Goal: Task Accomplishment & Management: Manage account settings

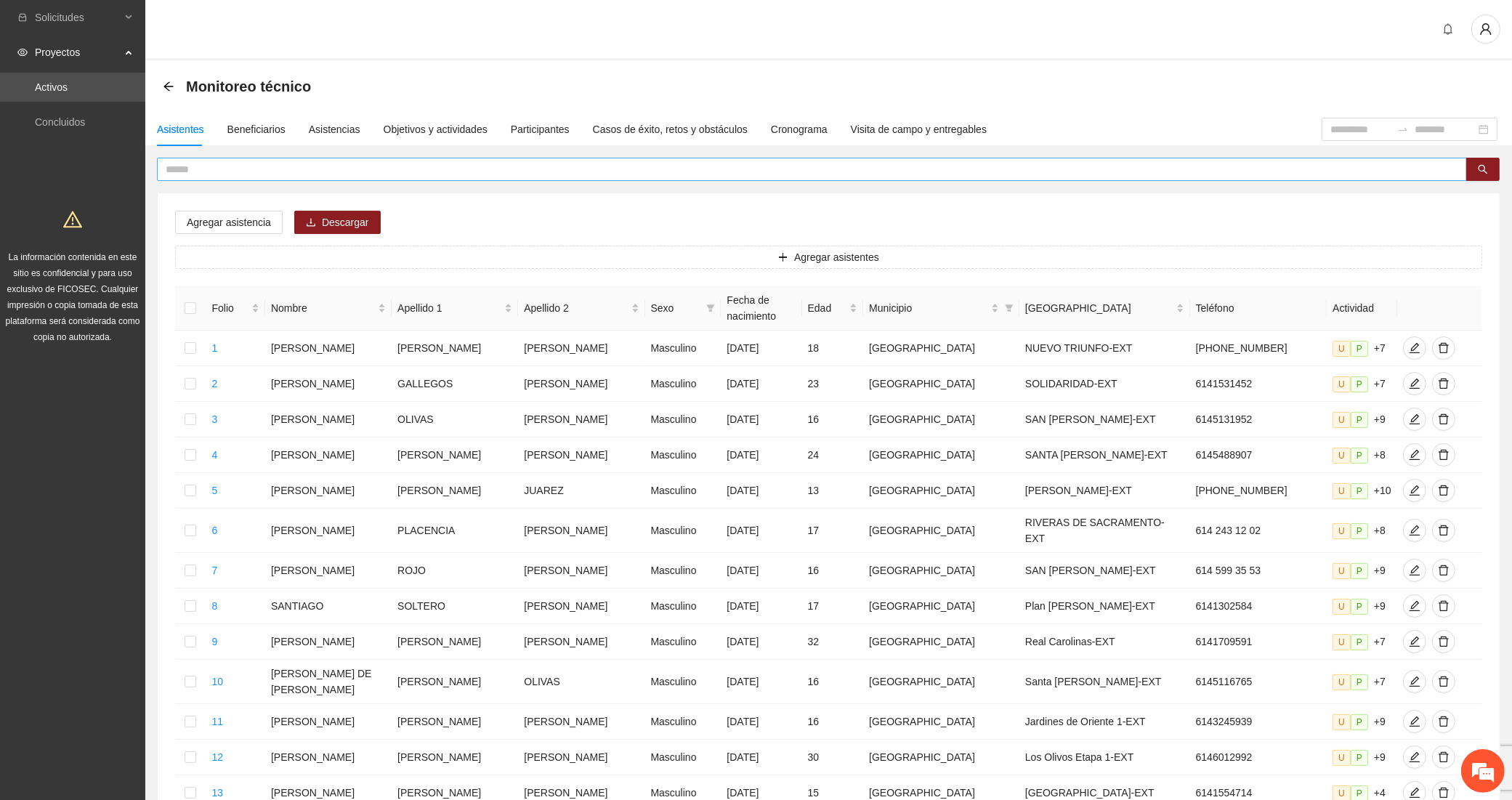
click at [191, 158] on span at bounding box center [812, 169] width 1310 height 23
type input "****"
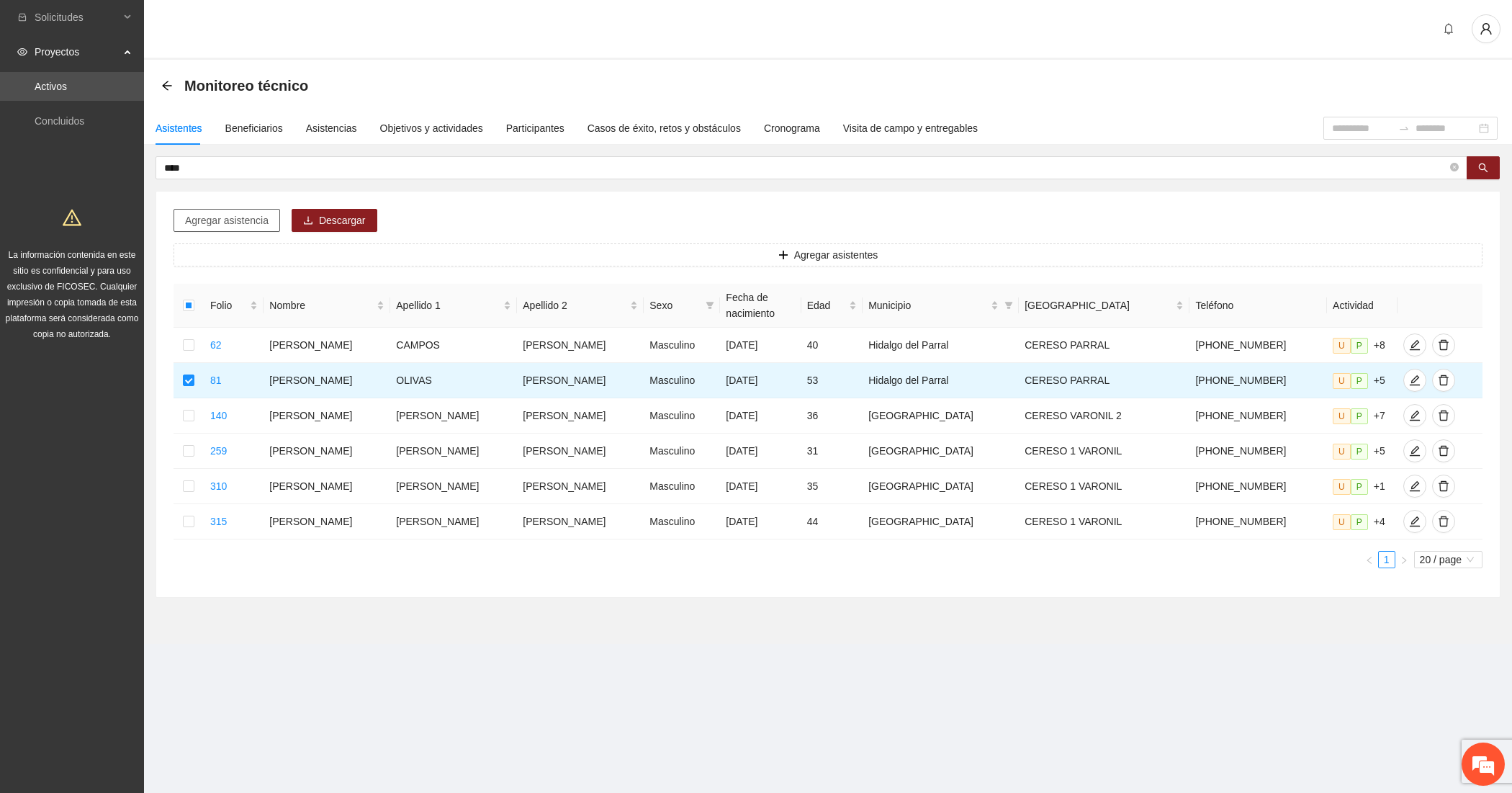
click at [191, 229] on button "Agregar asistencia" at bounding box center [227, 220] width 106 height 23
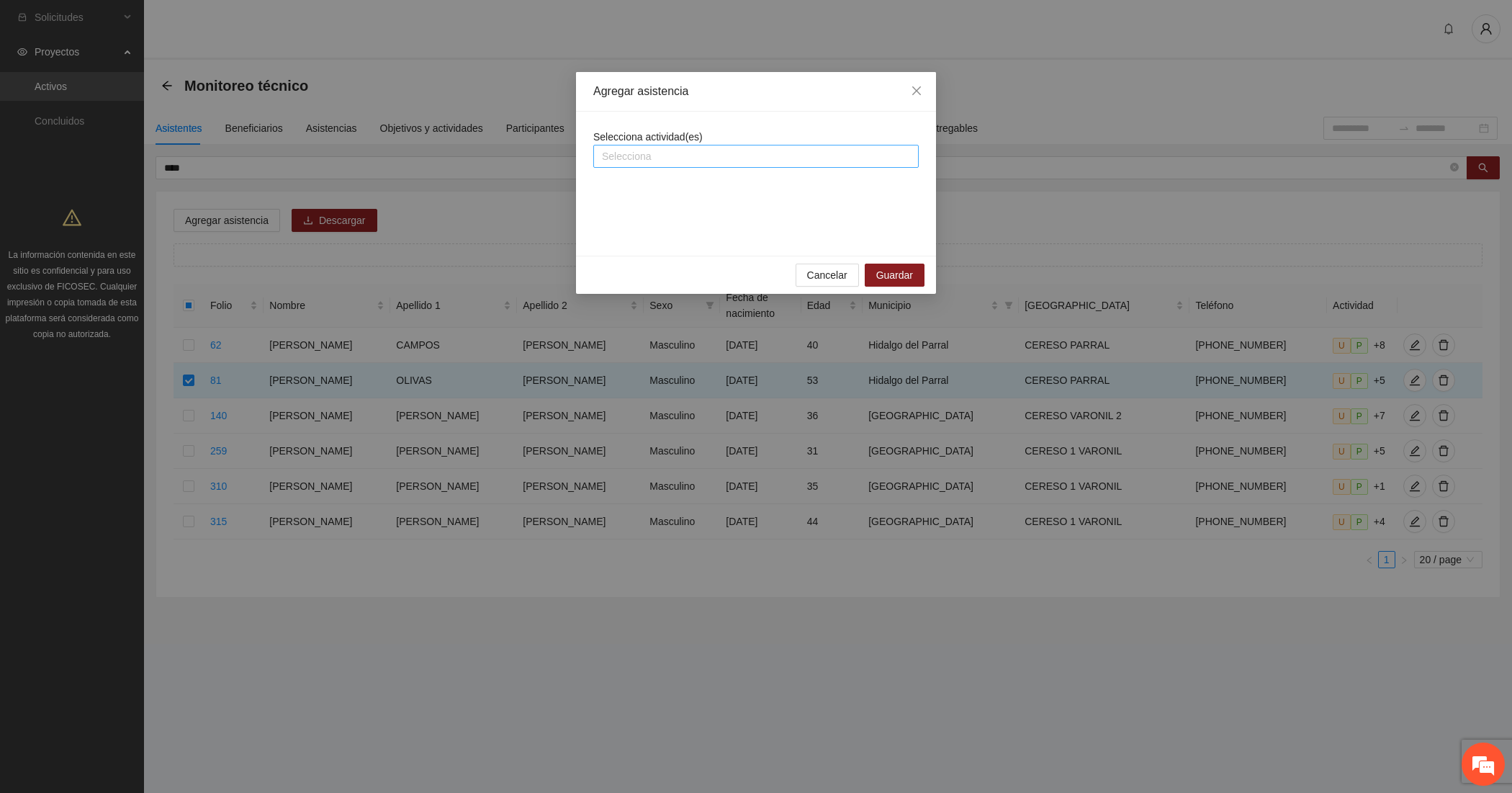
click at [619, 153] on div at bounding box center [756, 156] width 318 height 17
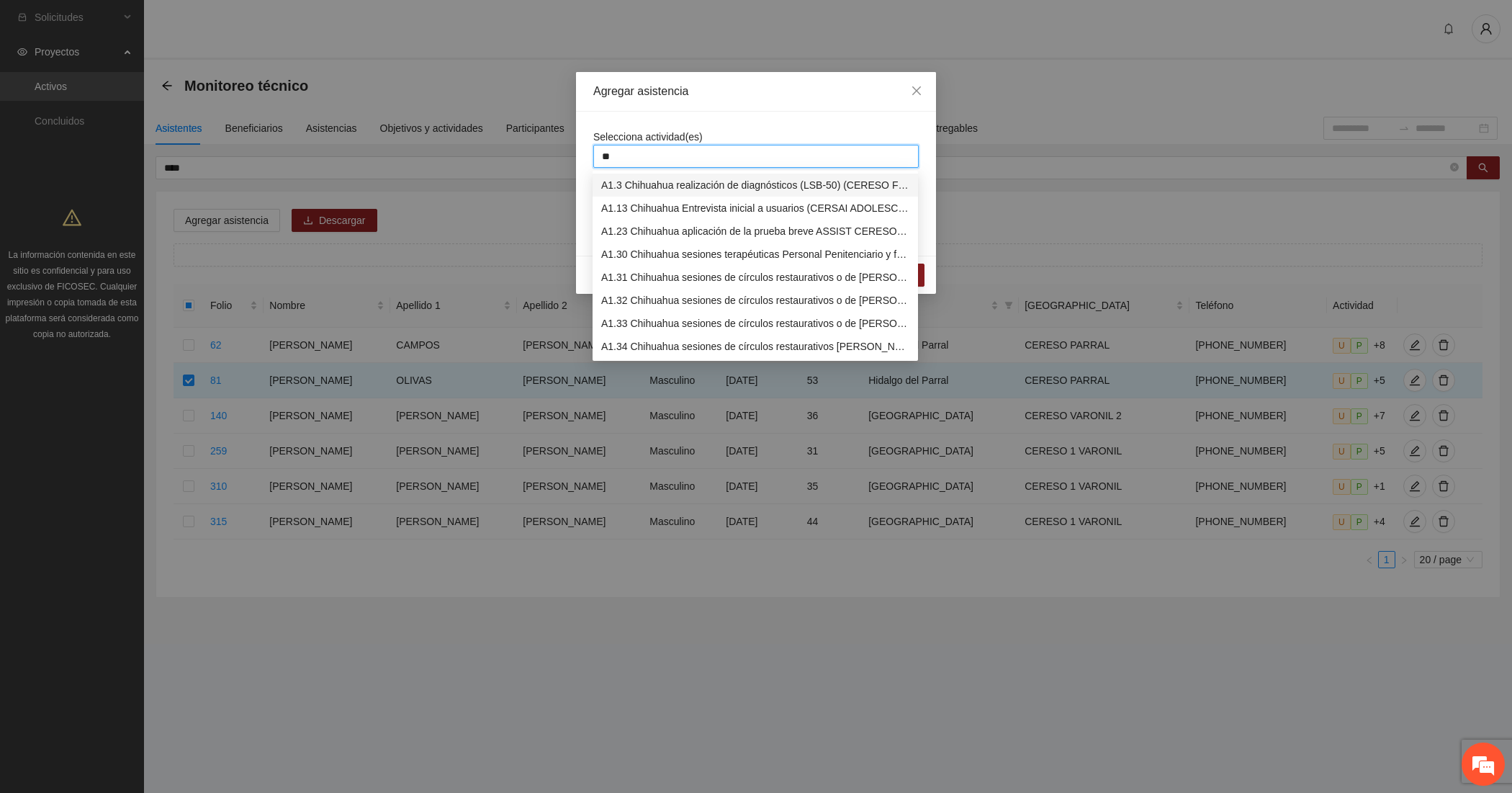
type input "***"
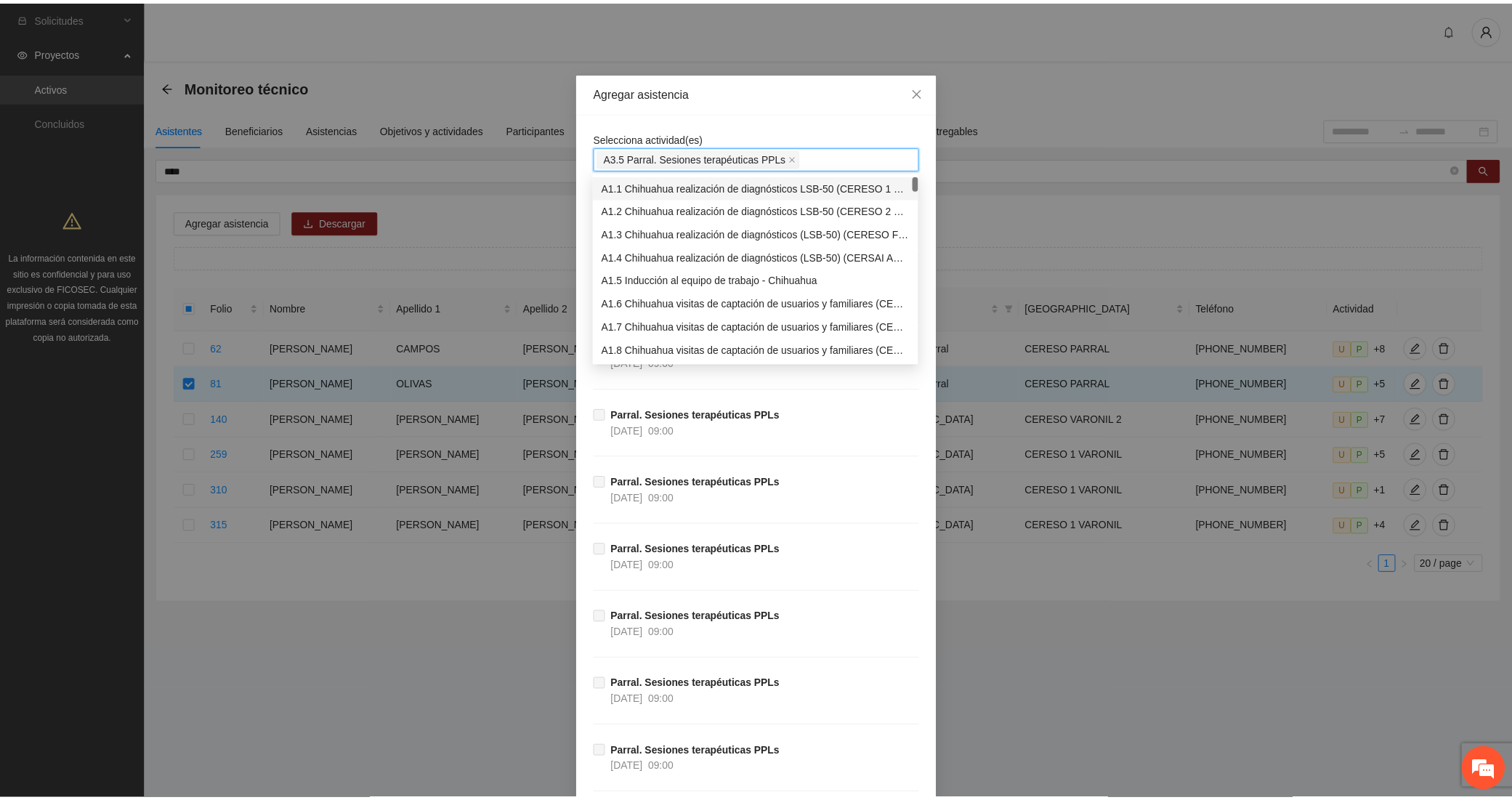
scroll to position [597, 0]
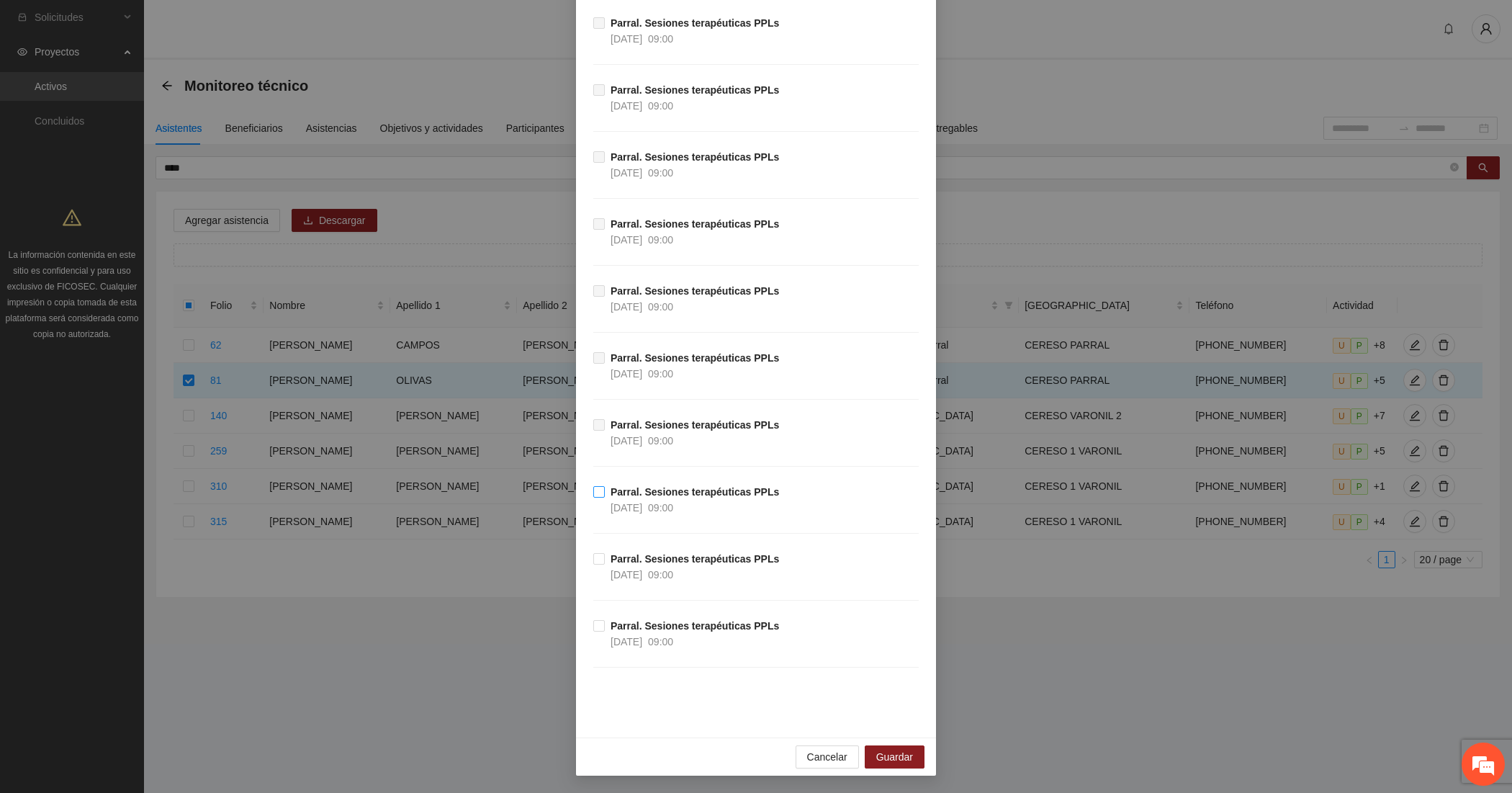
click at [673, 500] on div "09:00" at bounding box center [660, 508] width 25 height 16
click at [881, 754] on span "Guardar" at bounding box center [894, 757] width 36 height 16
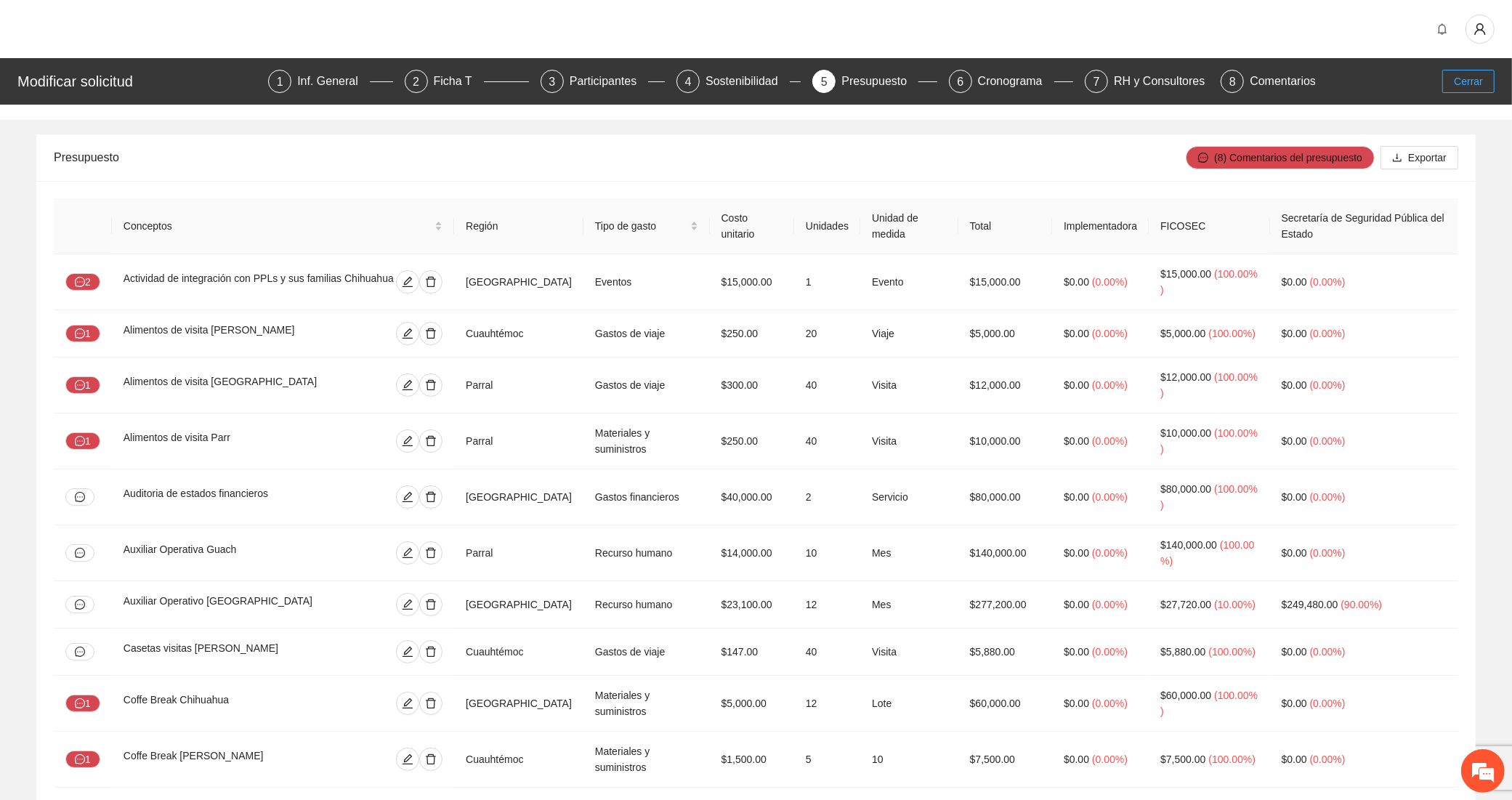
click at [1451, 73] on button "Cerrar" at bounding box center [1468, 81] width 52 height 23
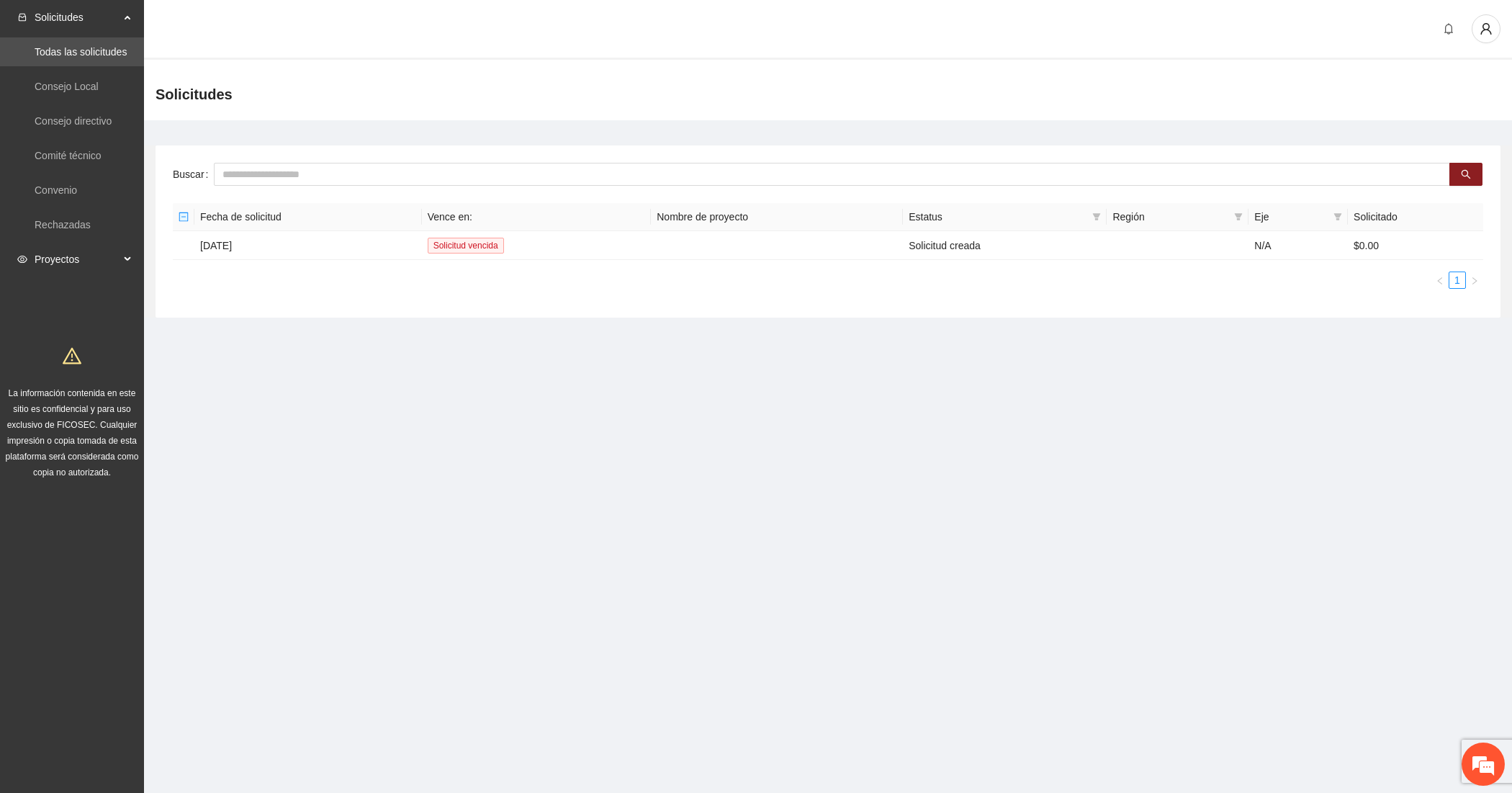
click at [27, 263] on div "Proyectos" at bounding box center [72, 260] width 144 height 29
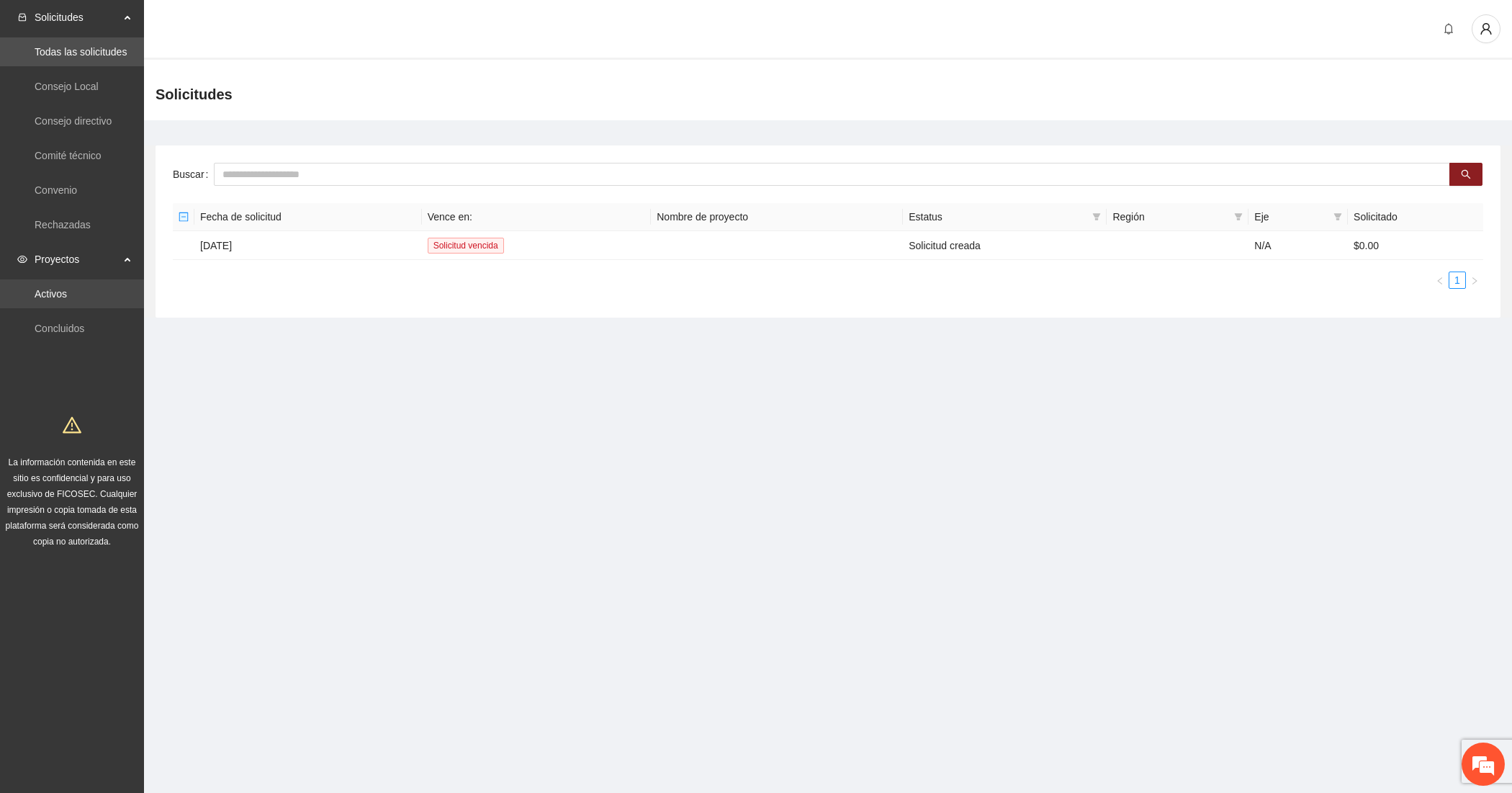
click at [49, 293] on link "Activos" at bounding box center [51, 294] width 33 height 11
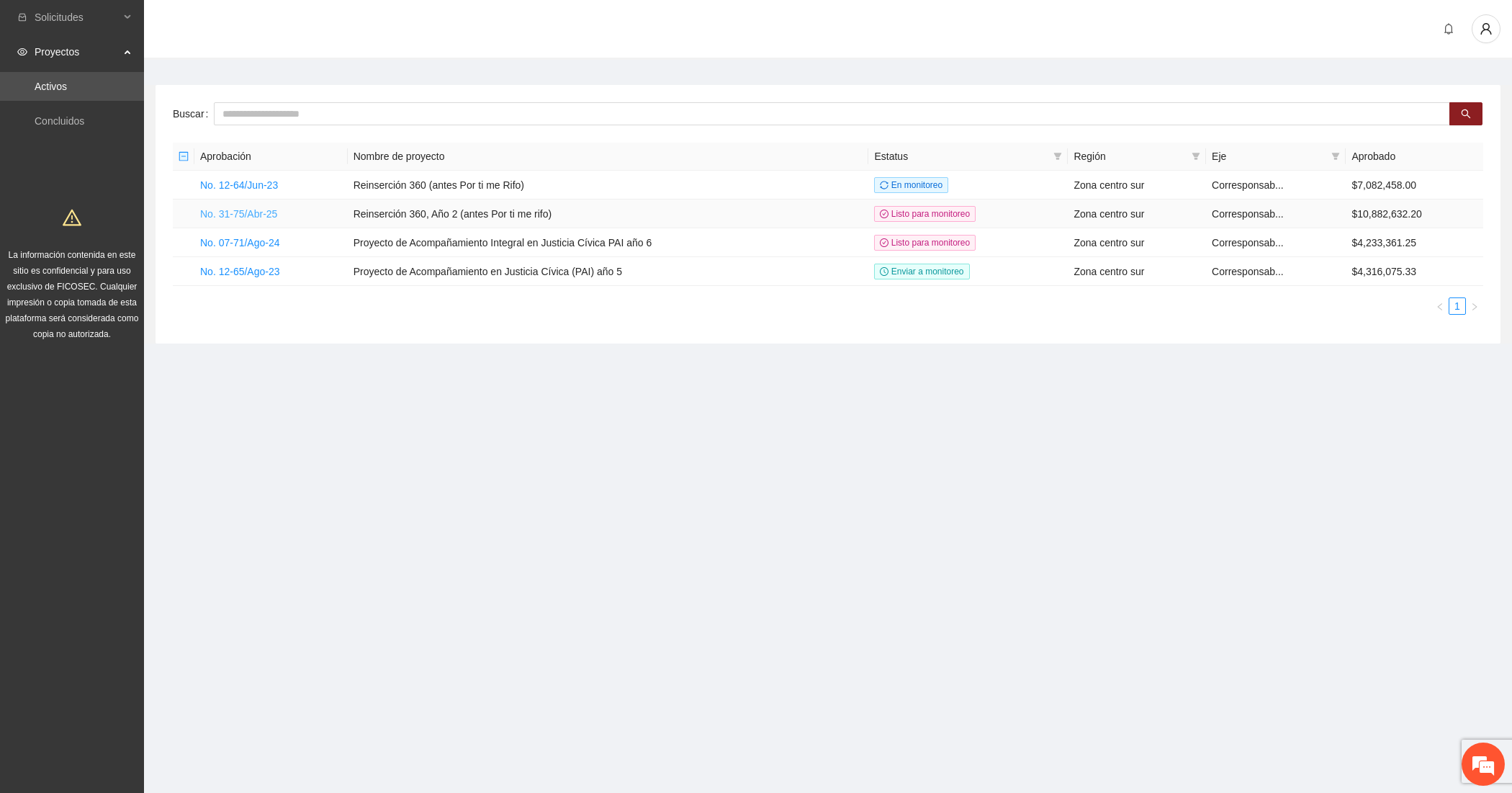
click at [240, 209] on link "No. 31-75/Abr-25" at bounding box center [239, 213] width 77 height 11
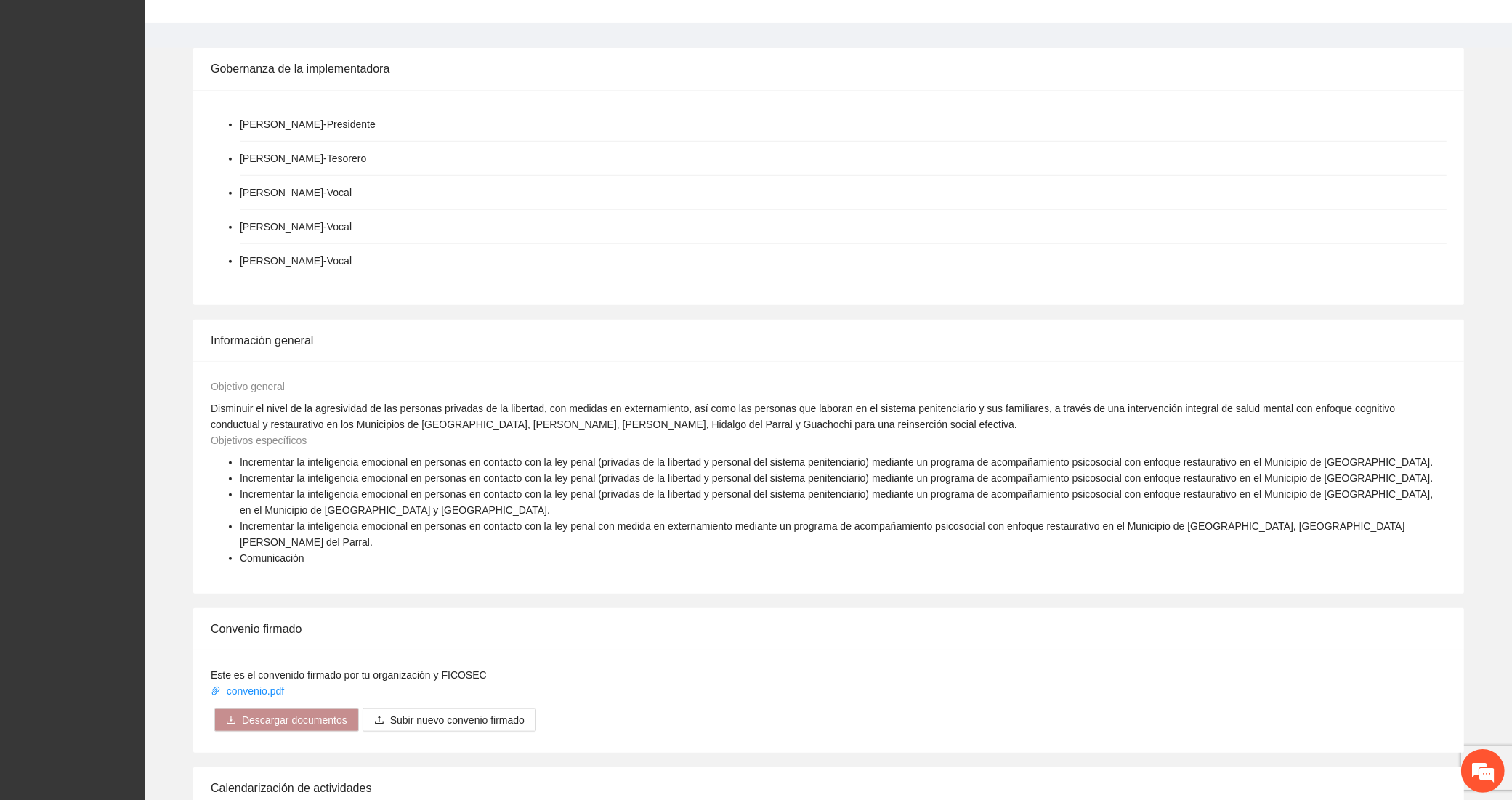
scroll to position [1453, 0]
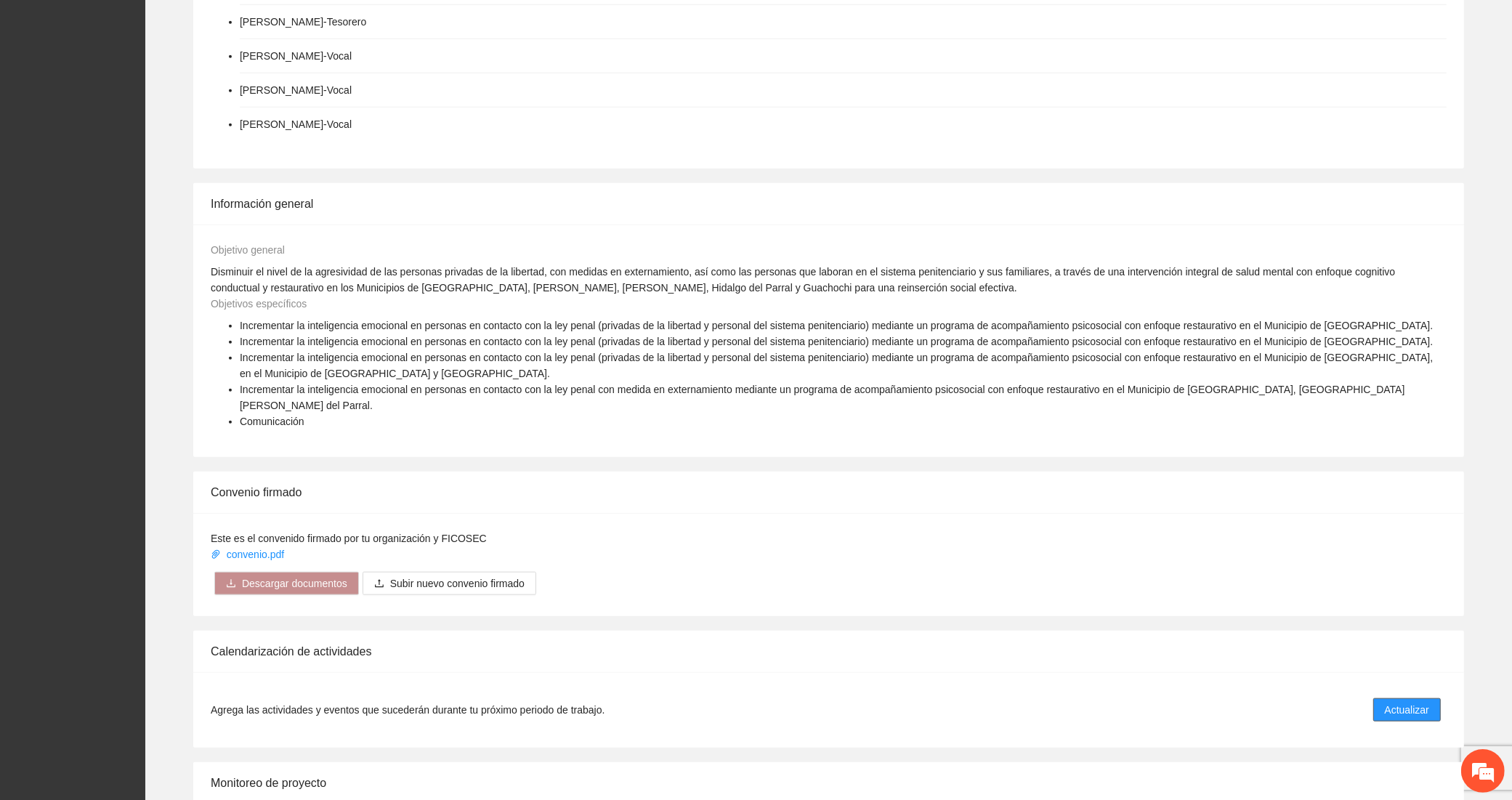
click at [1404, 702] on span "Actualizar" at bounding box center [1407, 710] width 44 height 16
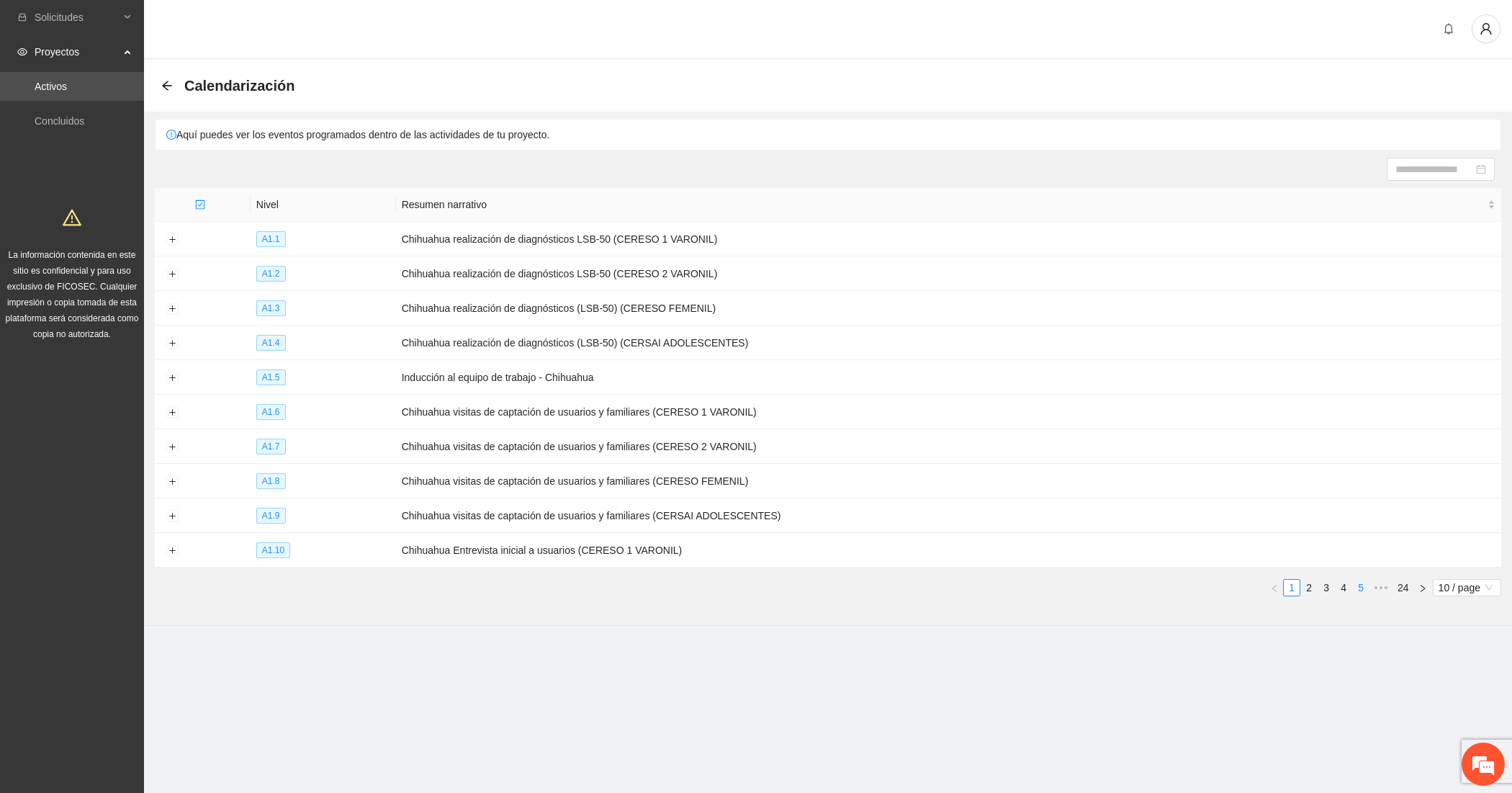
click at [1352, 585] on li "5" at bounding box center [1360, 587] width 17 height 17
click at [1363, 585] on link "7" at bounding box center [1360, 587] width 16 height 16
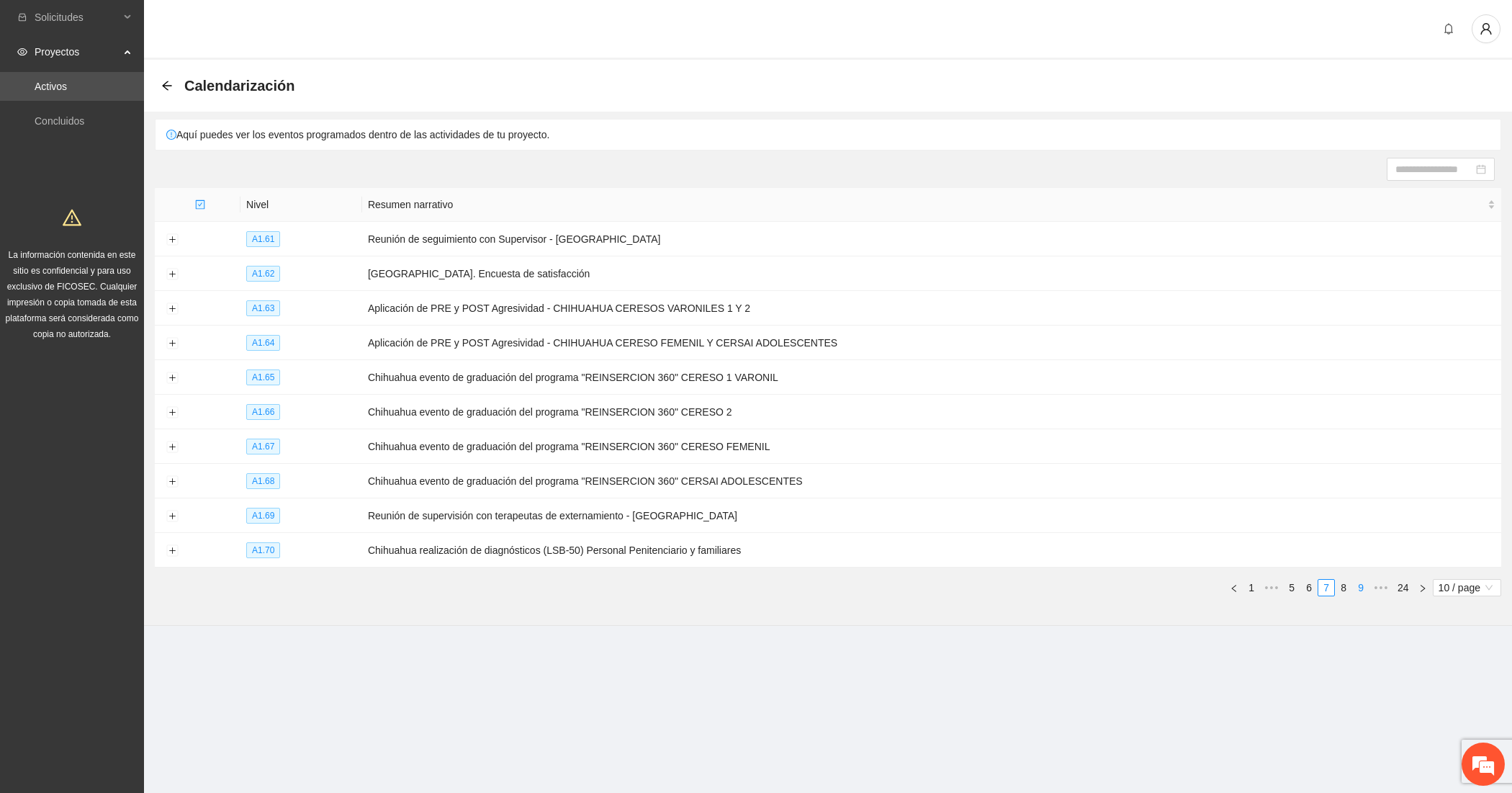
click at [1363, 585] on link "9" at bounding box center [1360, 587] width 16 height 16
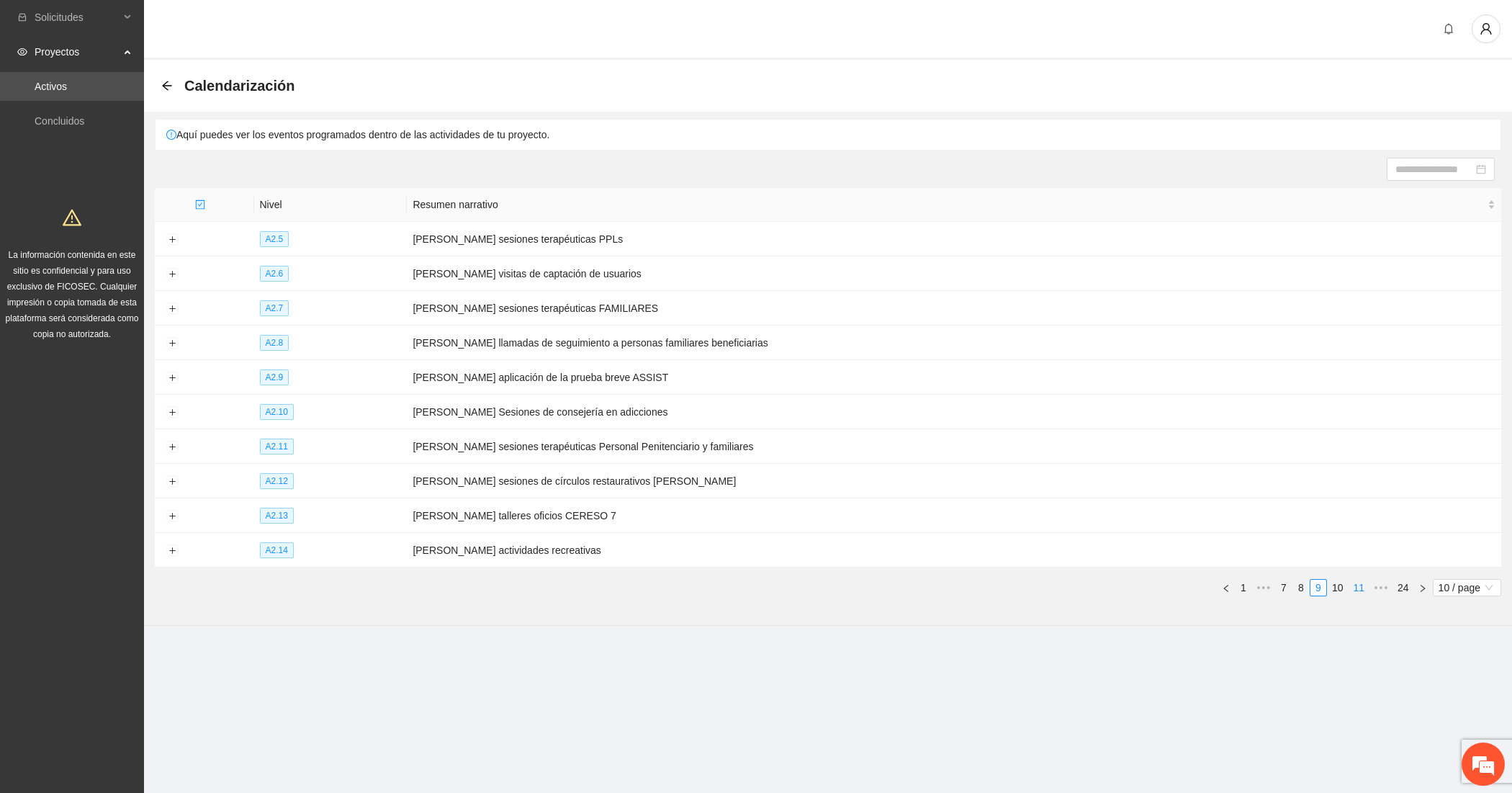
click at [1363, 585] on link "11" at bounding box center [1358, 587] width 20 height 16
click at [170, 411] on button "Expand row" at bounding box center [171, 412] width 11 height 11
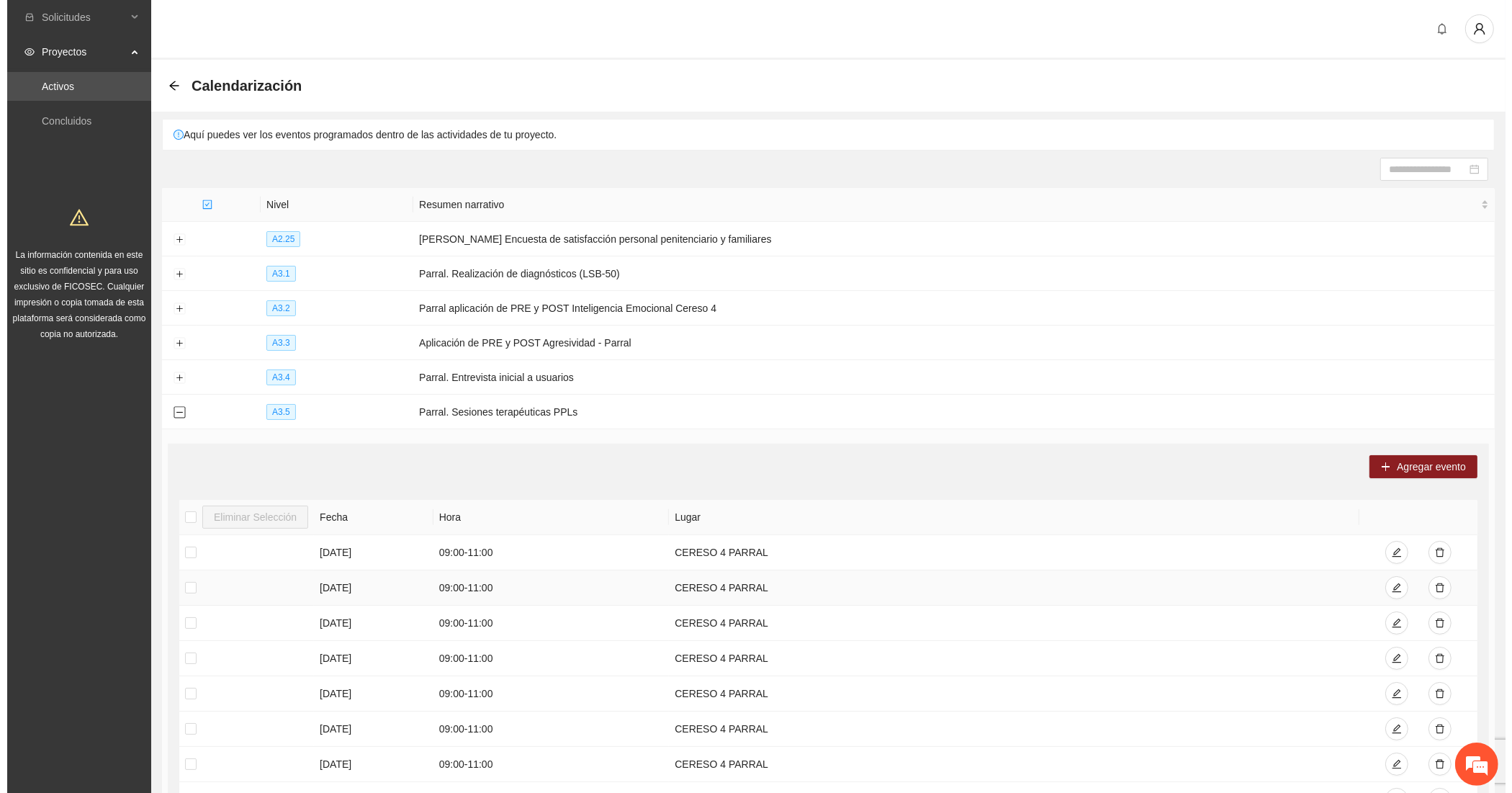
scroll to position [120, 0]
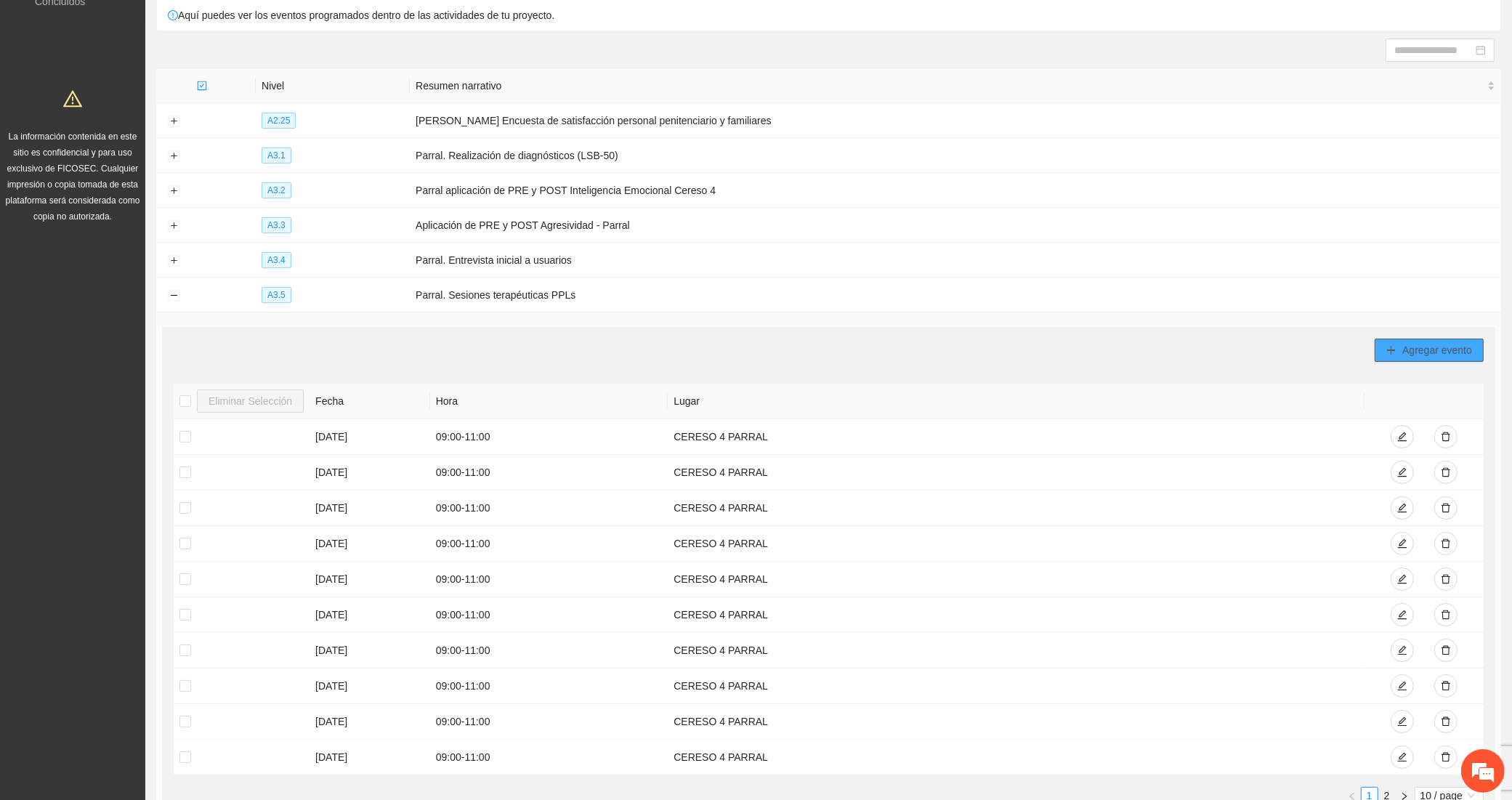
click at [1422, 350] on span "Agregar evento" at bounding box center [1437, 350] width 70 height 16
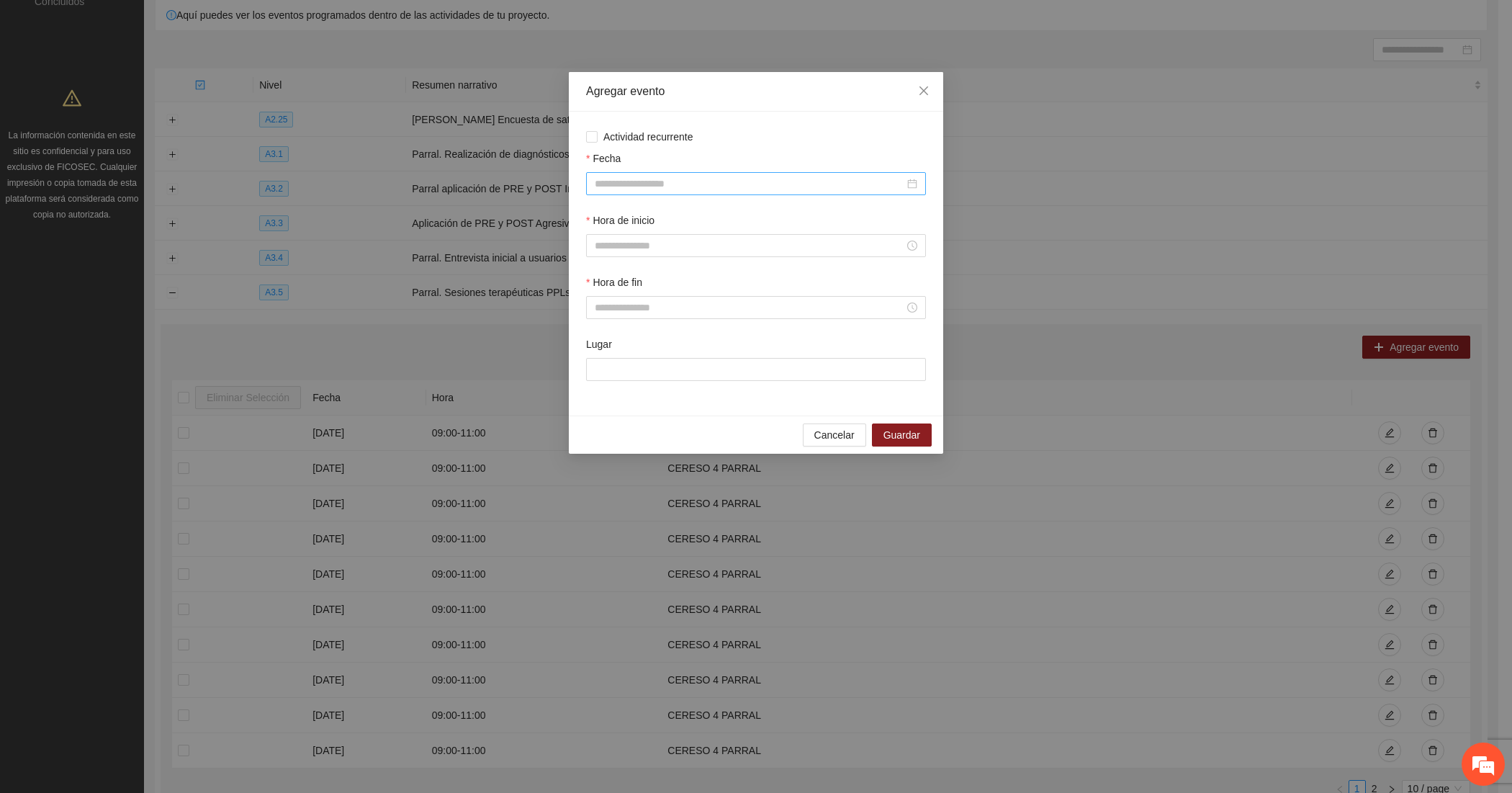
click at [633, 189] on input "Fecha" at bounding box center [750, 184] width 310 height 16
click at [617, 213] on span "button" at bounding box center [615, 214] width 7 height 7
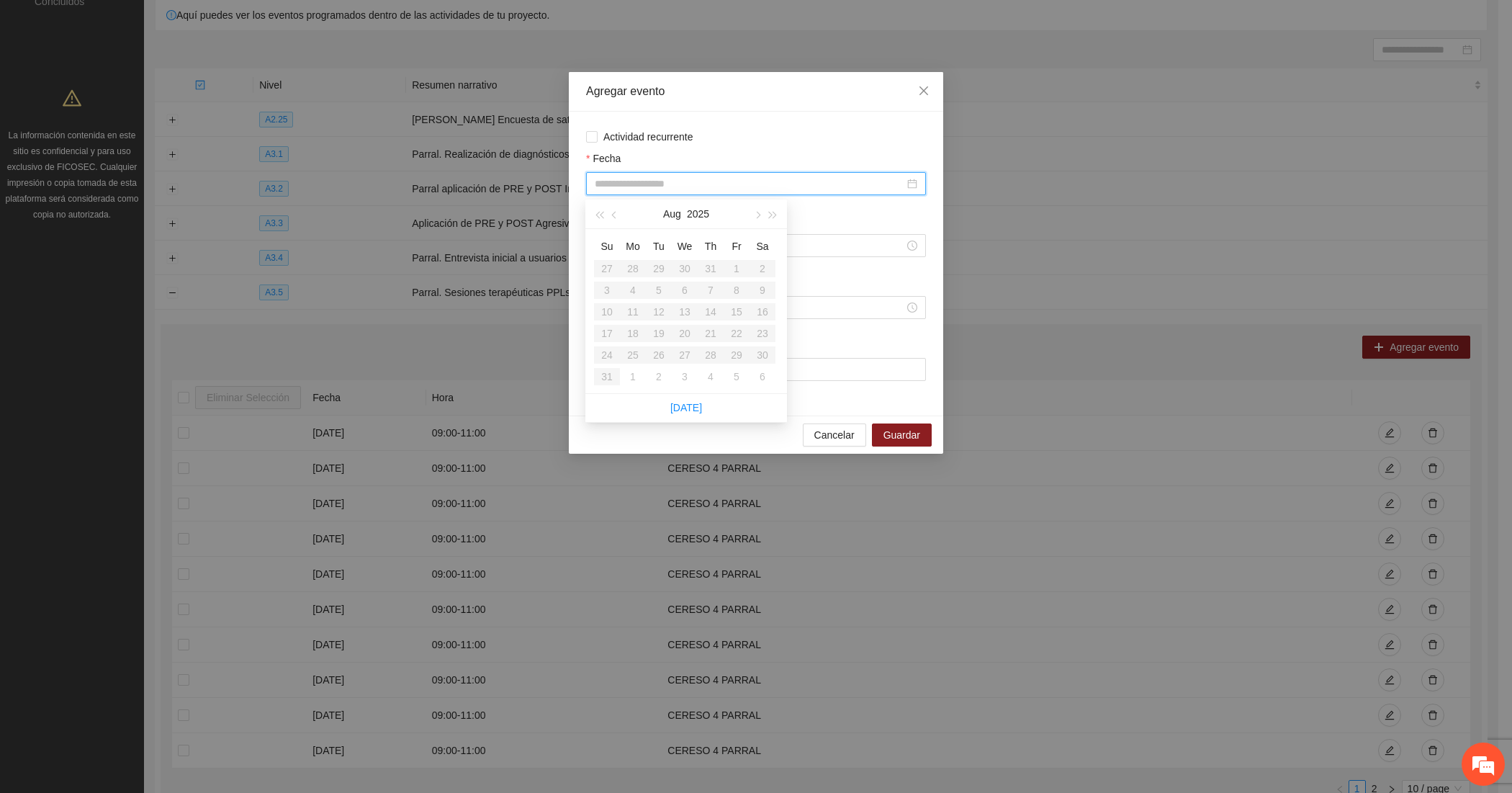
click at [682, 319] on table "Su Mo Tu We Th Fr Sa 27 28 29 30 31 1 2 3 4 5 6 7 8 9 10 11 12 13 14 15 16 17 1…" at bounding box center [684, 310] width 181 height 153
